Goal: Find specific page/section: Find specific page/section

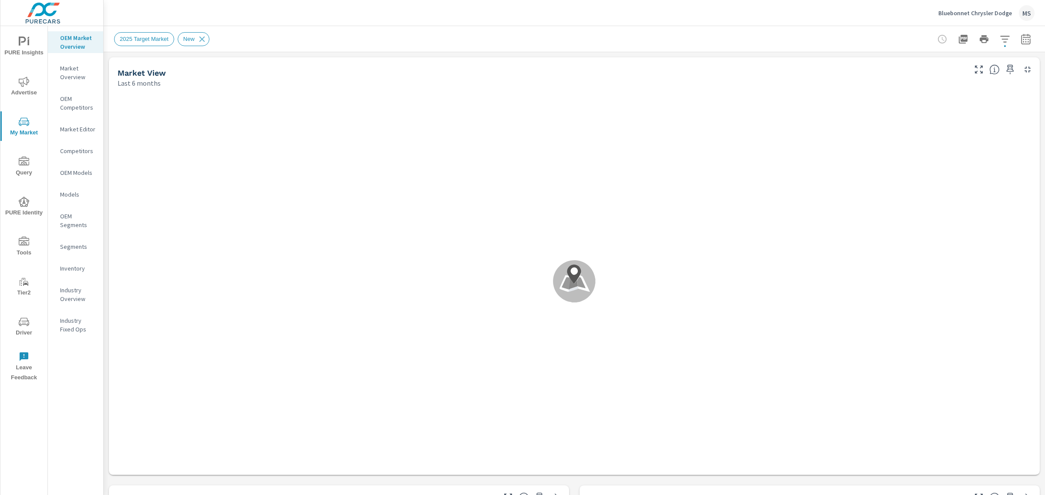
click at [24, 205] on icon "nav menu" at bounding box center [24, 202] width 10 height 10
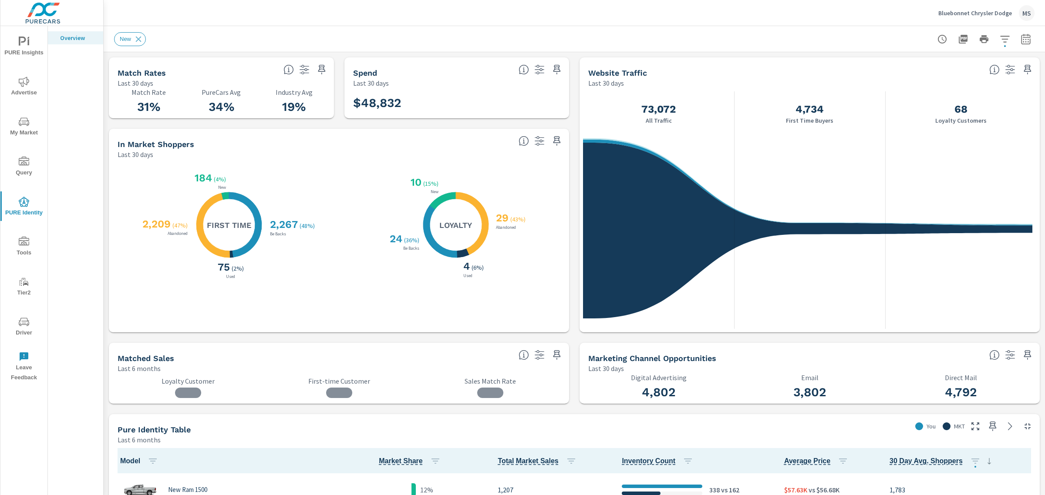
scroll to position [0, 0]
click at [827, 12] on div "Bluebonnet Chrysler Dodge MS" at bounding box center [574, 13] width 920 height 26
click at [29, 246] on span "Tools" at bounding box center [24, 247] width 42 height 21
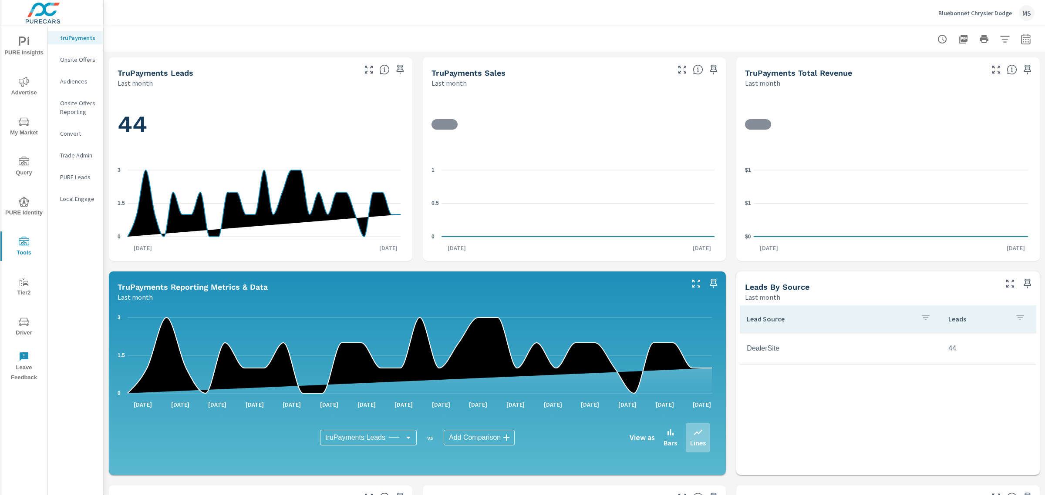
scroll to position [0, 0]
click at [75, 81] on p "Audiences" at bounding box center [78, 81] width 36 height 9
